Goal: Information Seeking & Learning: Understand process/instructions

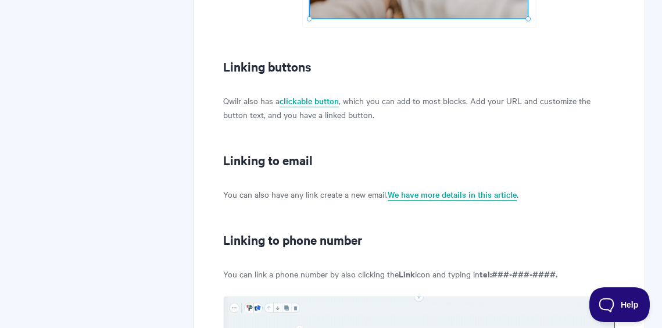
scroll to position [1221, 0]
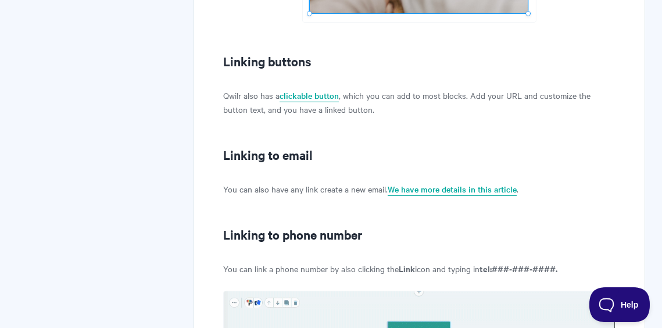
click at [439, 186] on link "We have more details in this article" at bounding box center [452, 189] width 129 height 13
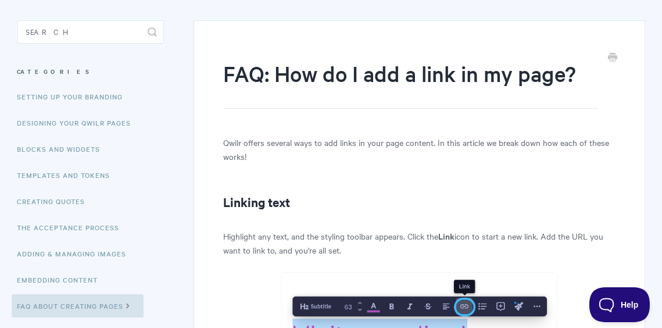
scroll to position [85, 0]
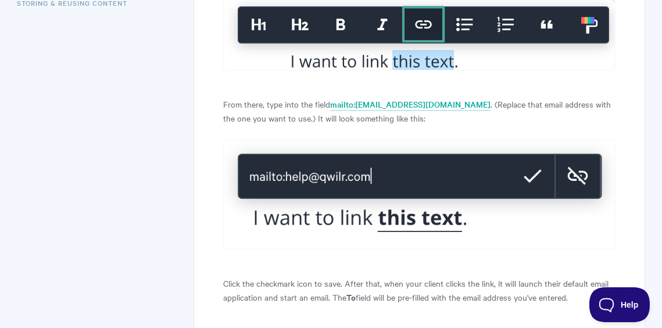
scroll to position [449, 0]
